Goal: Find specific page/section: Find specific page/section

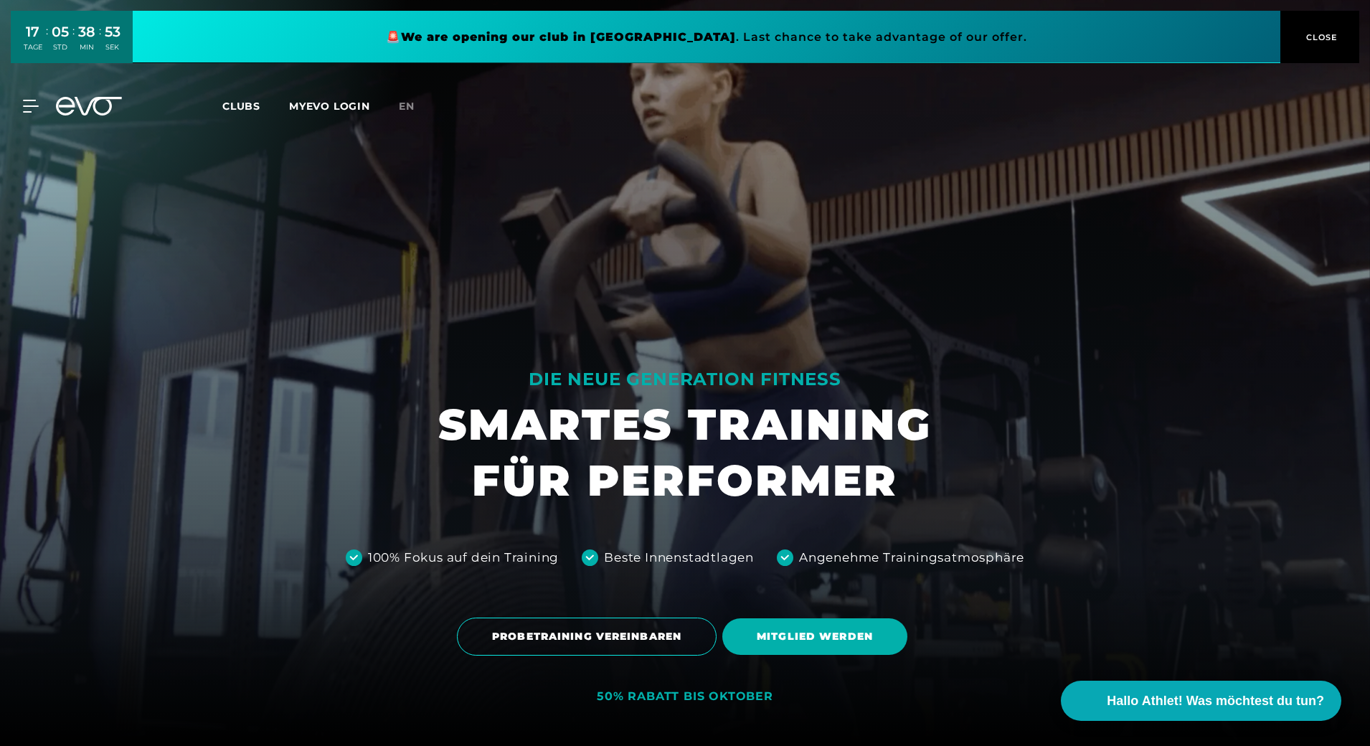
click at [231, 103] on span "Clubs" at bounding box center [241, 106] width 38 height 13
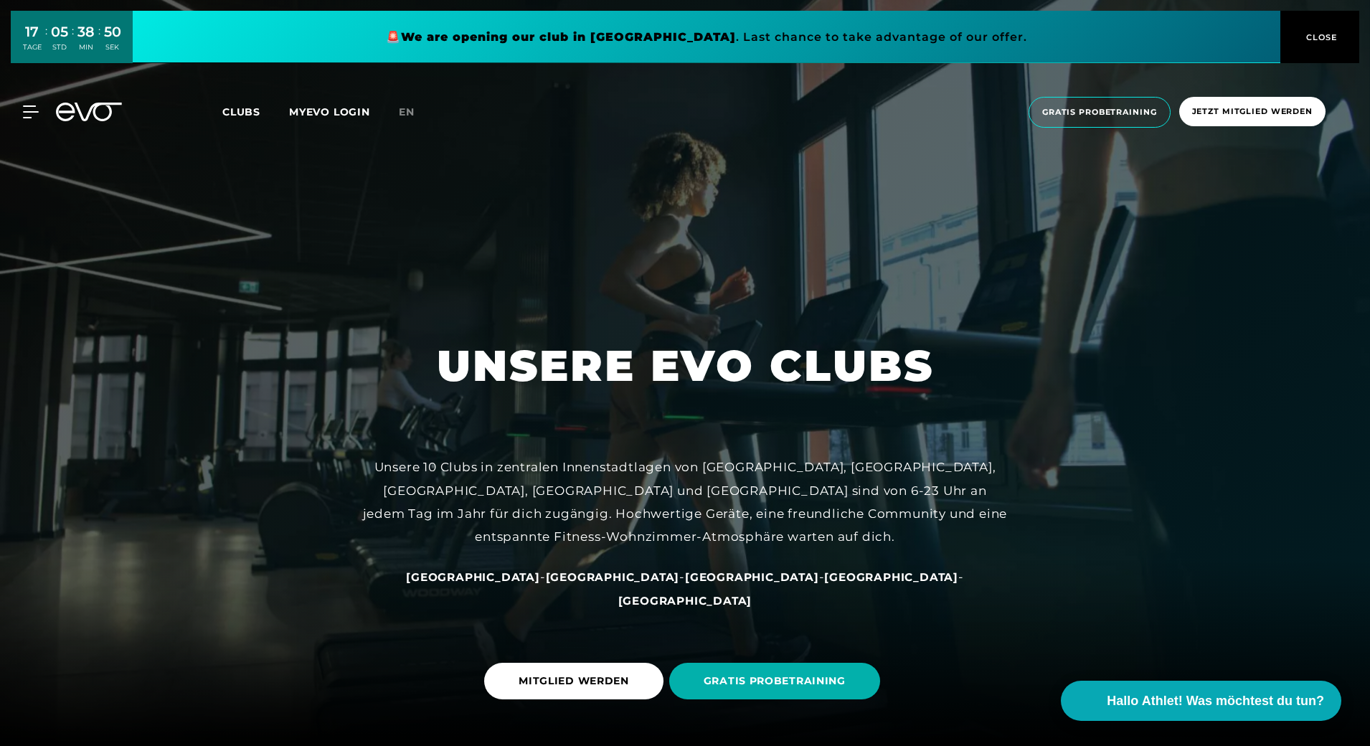
click at [685, 584] on span "[GEOGRAPHIC_DATA]" at bounding box center [752, 577] width 134 height 14
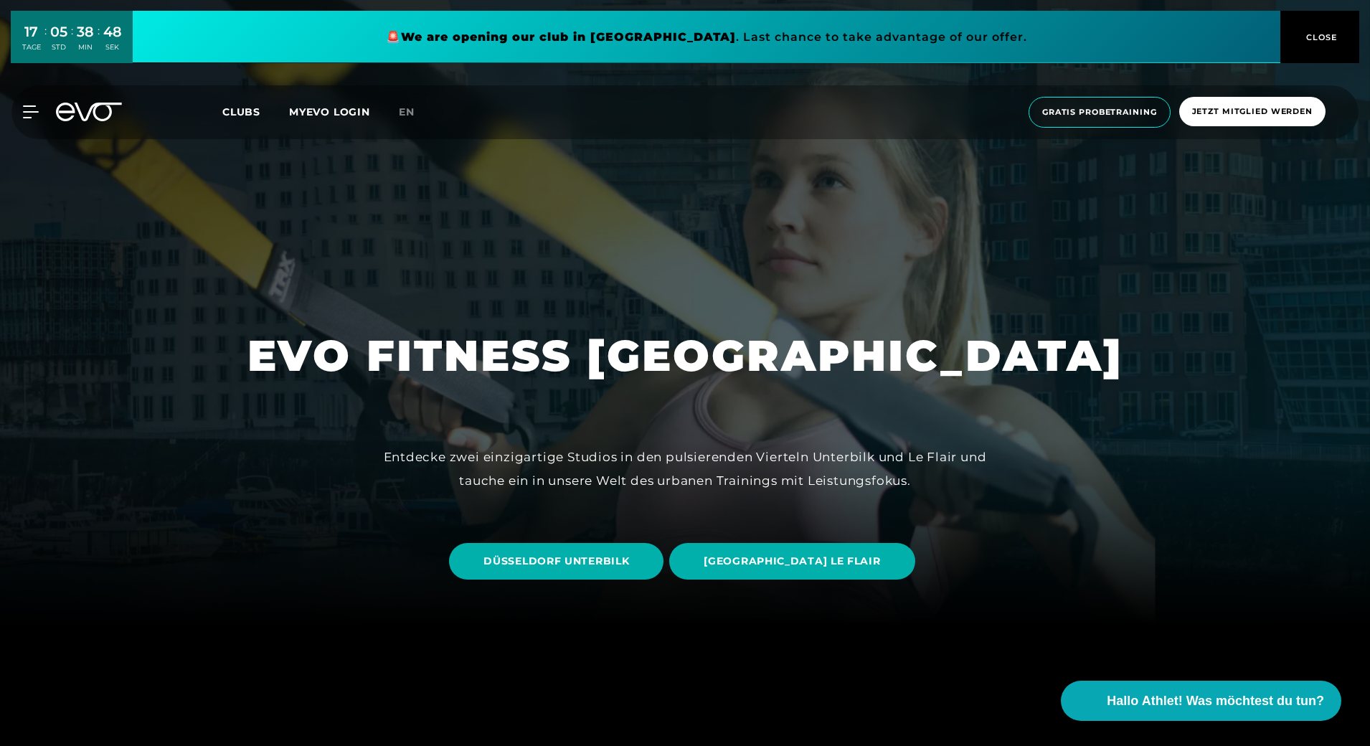
scroll to position [144, 0]
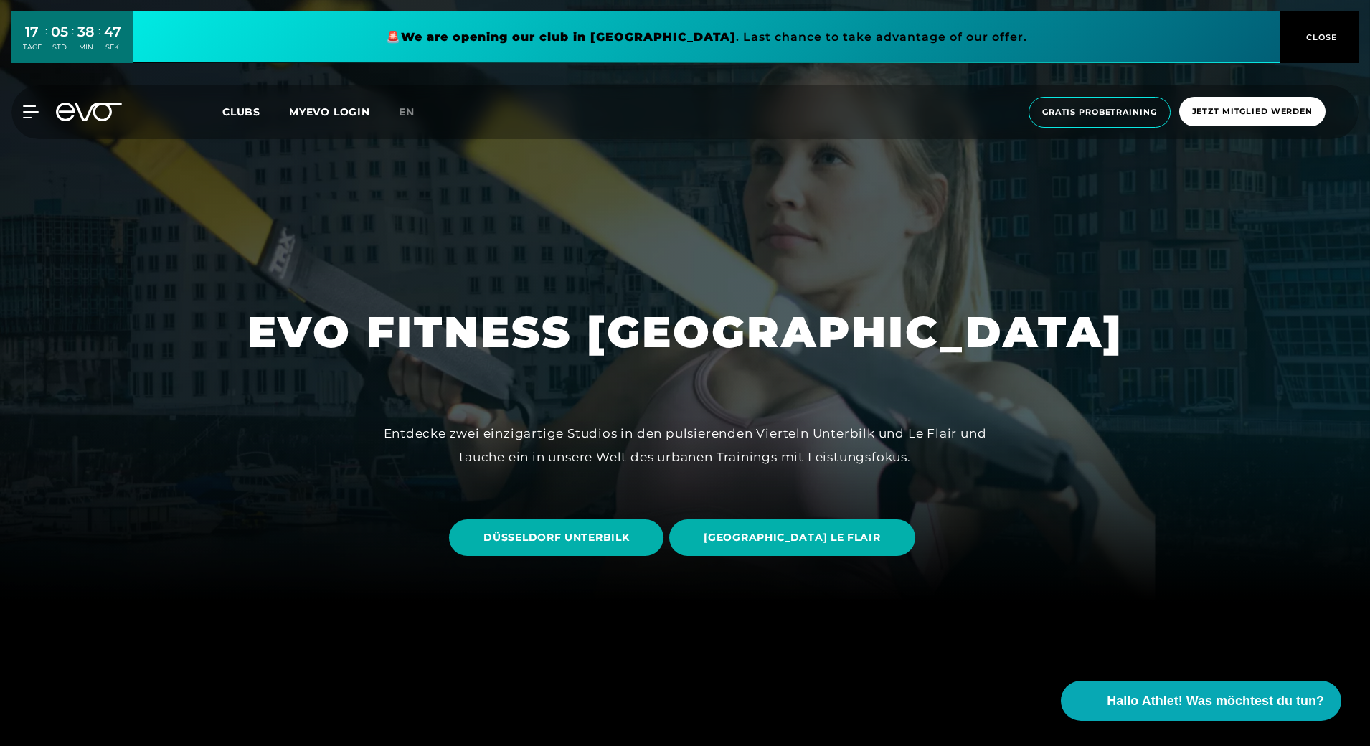
click at [844, 548] on span "[GEOGRAPHIC_DATA] LE FLAIR" at bounding box center [791, 537] width 245 height 37
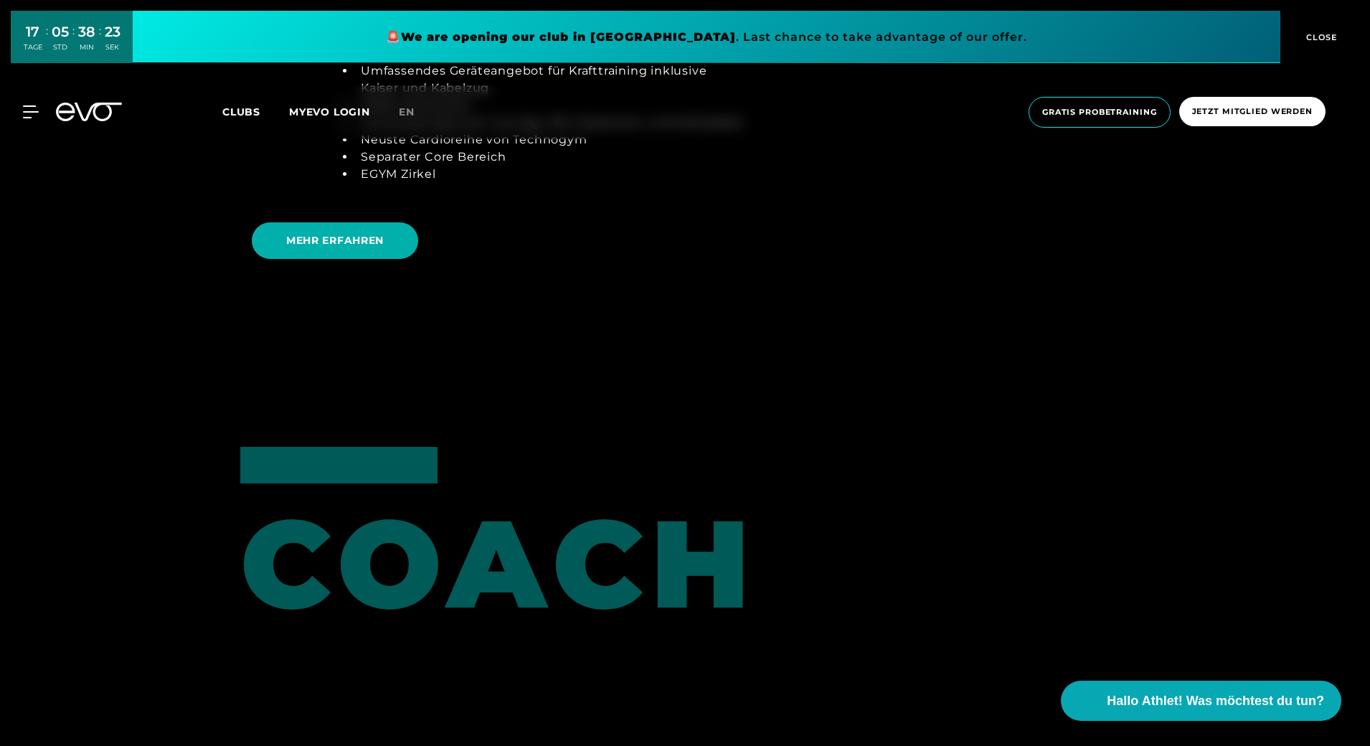
scroll to position [2942, 0]
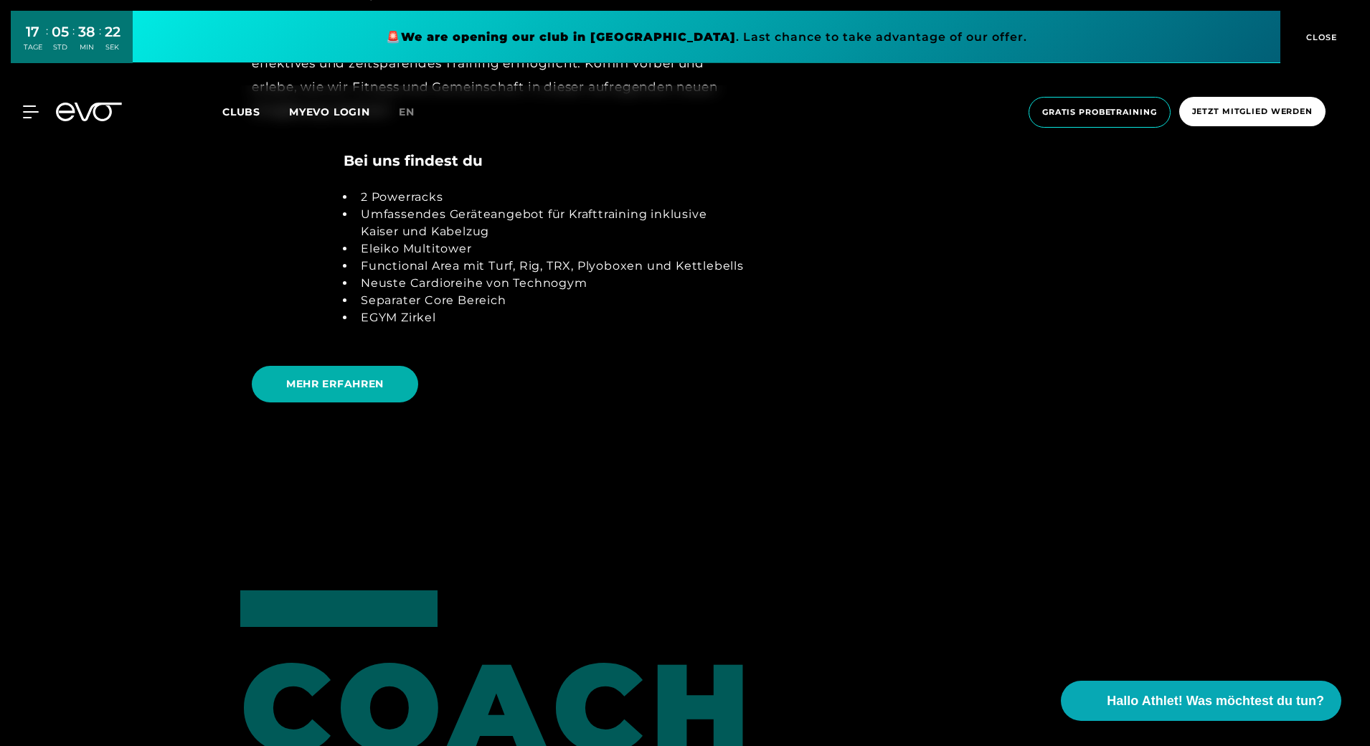
click at [347, 388] on span "MEHR ERFAHREN" at bounding box center [335, 384] width 98 height 15
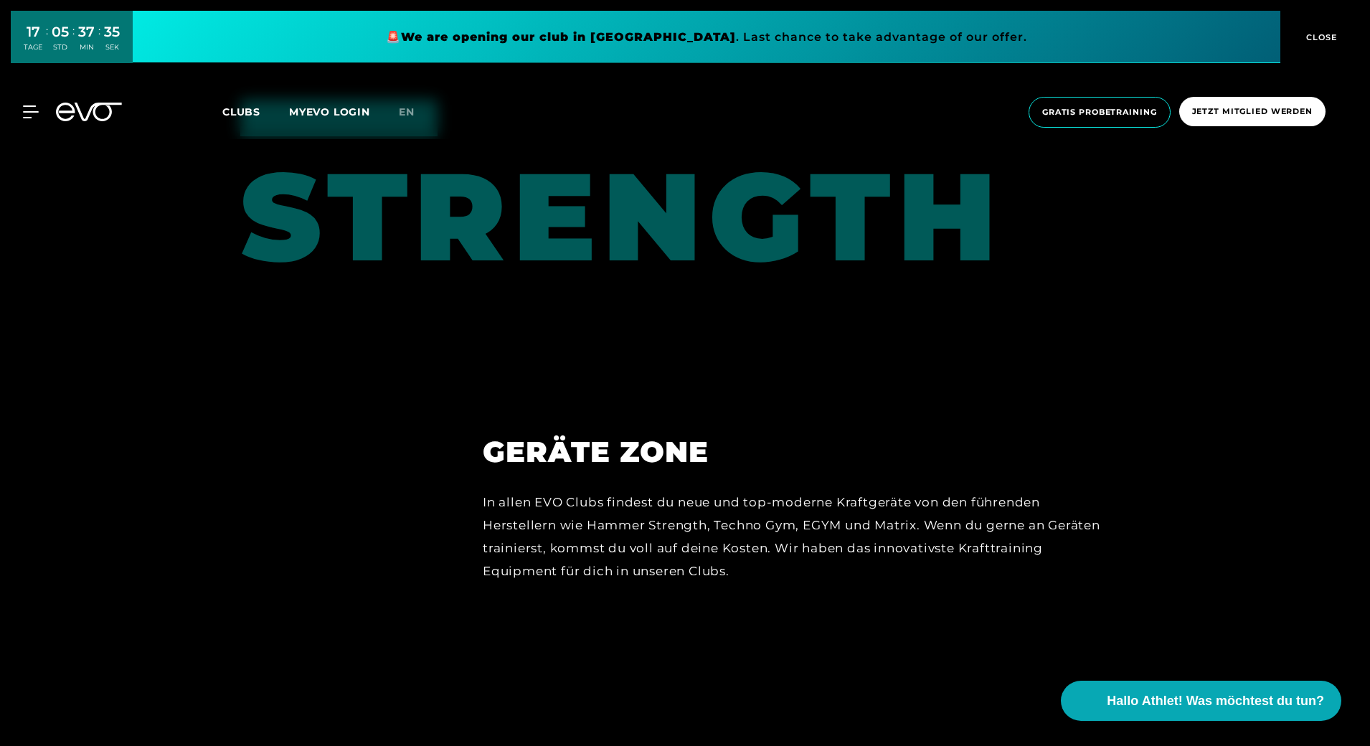
scroll to position [6892, 0]
